Goal: Entertainment & Leisure: Consume media (video, audio)

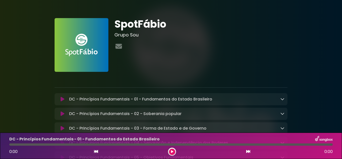
click at [61, 98] on icon at bounding box center [63, 99] width 4 height 5
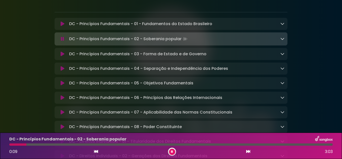
scroll to position [25, 0]
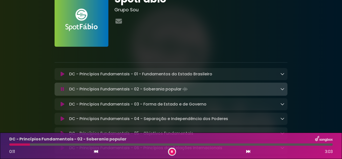
click at [62, 73] on icon at bounding box center [62, 74] width 4 height 5
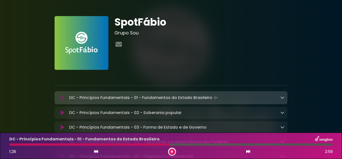
scroll to position [0, 0]
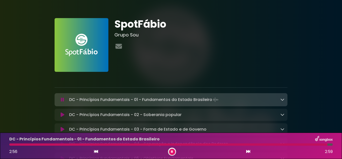
click at [13, 145] on div at bounding box center [171, 145] width 324 height 2
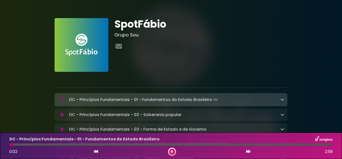
click at [11, 144] on div at bounding box center [11, 145] width 5 height 2
click at [62, 100] on icon at bounding box center [63, 99] width 4 height 5
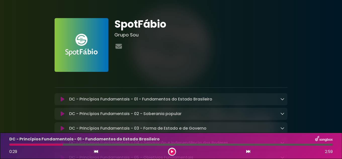
click at [60, 102] on button at bounding box center [63, 99] width 10 height 5
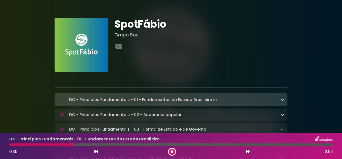
click at [61, 116] on icon at bounding box center [63, 115] width 4 height 5
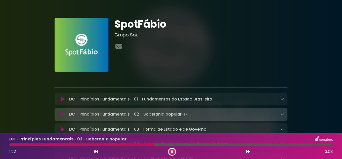
click at [62, 115] on icon at bounding box center [62, 114] width 3 height 5
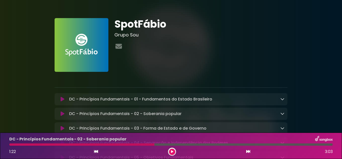
click at [62, 99] on icon at bounding box center [62, 99] width 4 height 5
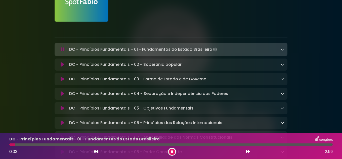
scroll to position [101, 0]
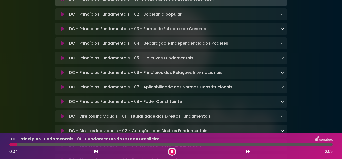
click at [64, 73] on icon at bounding box center [63, 72] width 4 height 5
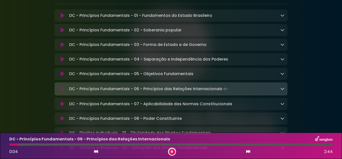
scroll to position [75, 0]
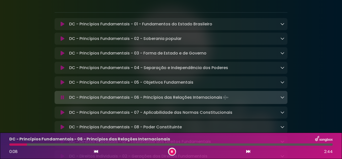
click at [61, 84] on icon at bounding box center [63, 82] width 4 height 5
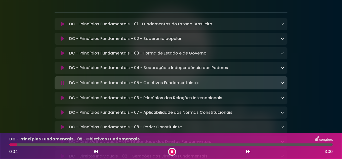
click at [61, 84] on icon at bounding box center [62, 83] width 3 height 5
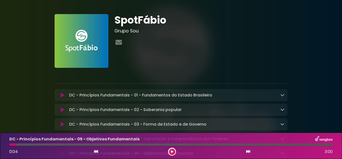
scroll to position [0, 0]
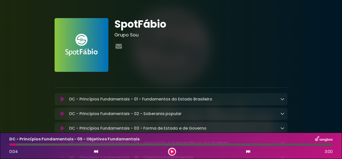
click at [62, 98] on icon at bounding box center [62, 99] width 4 height 5
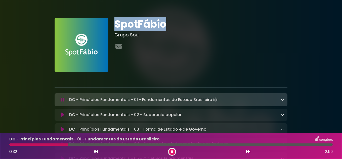
drag, startPoint x: 160, startPoint y: 24, endPoint x: 117, endPoint y: 20, distance: 43.5
click at [117, 20] on h1 "SpotFábio" at bounding box center [201, 24] width 173 height 12
click at [173, 151] on icon at bounding box center [172, 152] width 2 height 3
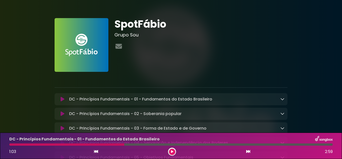
click at [170, 148] on div "1:03 2:59" at bounding box center [171, 152] width 330 height 8
click at [172, 151] on icon at bounding box center [172, 152] width 3 height 4
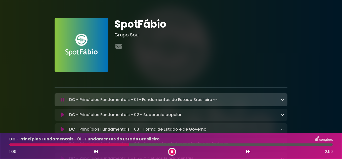
click at [10, 145] on div at bounding box center [69, 145] width 120 height 2
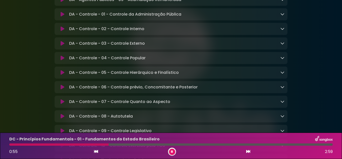
scroll to position [1108, 0]
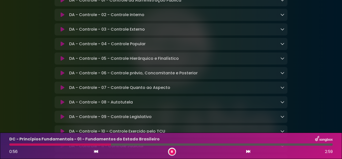
click at [170, 153] on button at bounding box center [172, 152] width 6 height 6
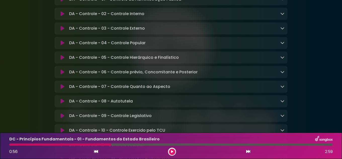
scroll to position [1107, 0]
